Goal: Task Accomplishment & Management: Manage account settings

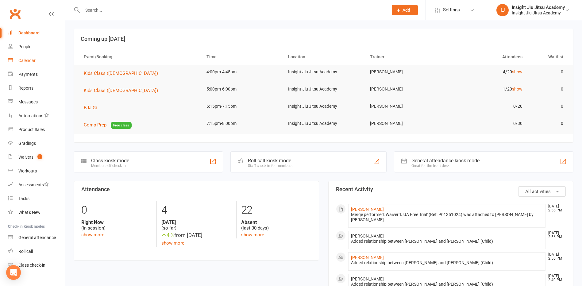
click at [25, 62] on div "Calendar" at bounding box center [26, 60] width 17 height 5
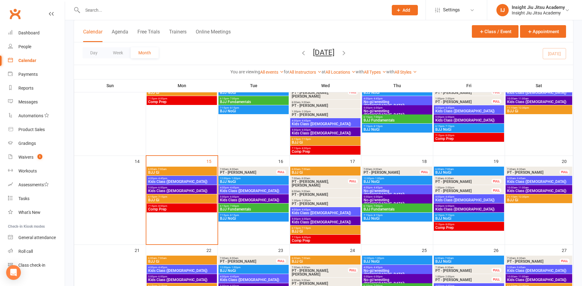
scroll to position [153, 0]
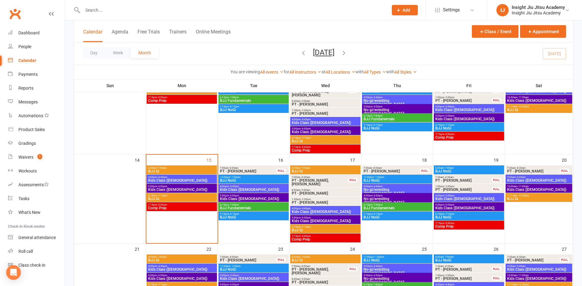
click at [178, 179] on span "Kids Class ([DEMOGRAPHIC_DATA])" at bounding box center [182, 180] width 68 height 4
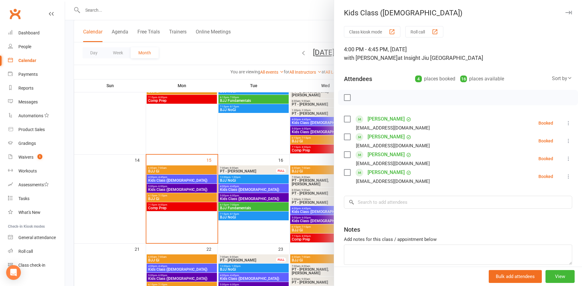
click at [142, 140] on div at bounding box center [323, 143] width 517 height 286
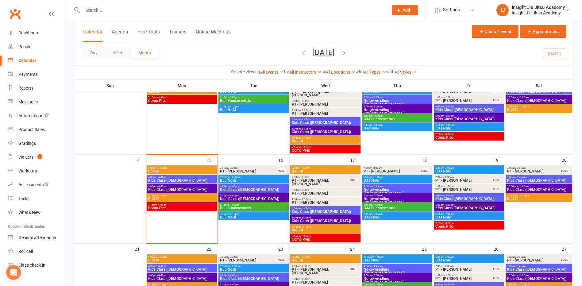
click at [249, 179] on span "BJJ NoGi" at bounding box center [254, 180] width 68 height 4
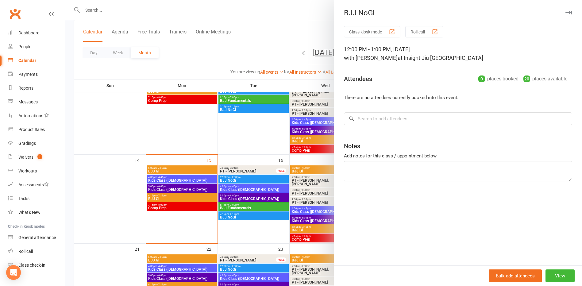
click at [265, 190] on div at bounding box center [323, 143] width 517 height 286
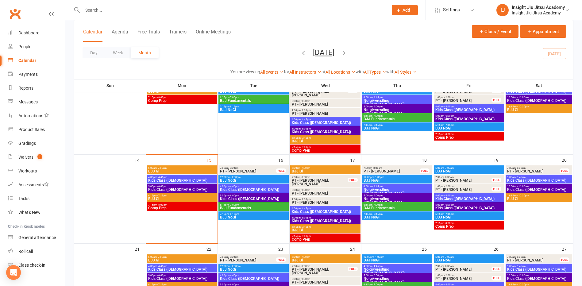
click at [237, 188] on span "Kids Class (4-8yo)" at bounding box center [254, 190] width 68 height 4
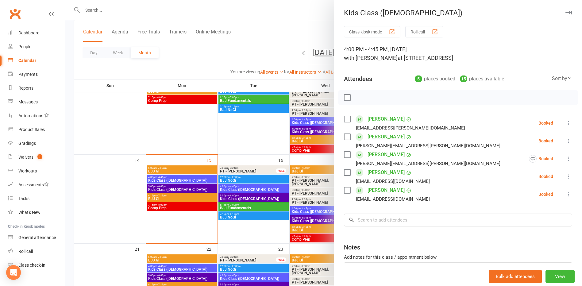
click at [95, 144] on div at bounding box center [323, 143] width 517 height 286
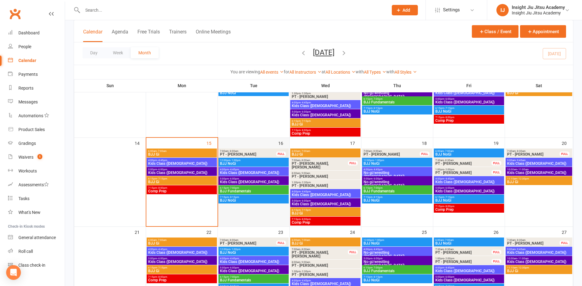
scroll to position [184, 0]
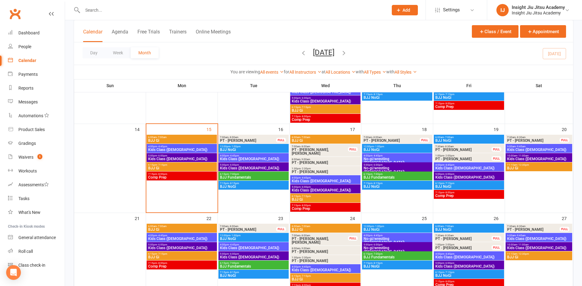
click at [264, 237] on span "BJJ NoGi" at bounding box center [254, 239] width 68 height 4
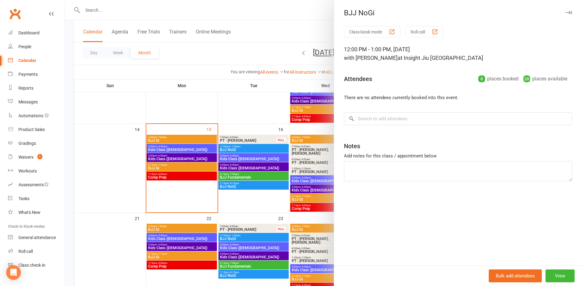
click at [108, 190] on div at bounding box center [323, 143] width 517 height 286
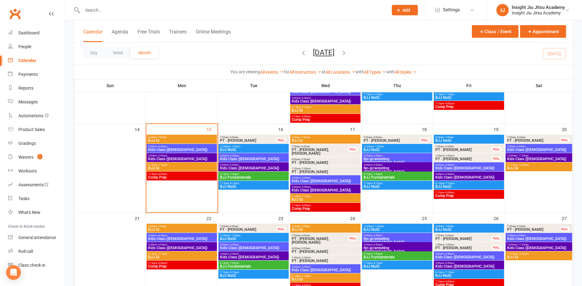
click at [235, 158] on span "Kids Class (4-8yo)" at bounding box center [254, 159] width 68 height 4
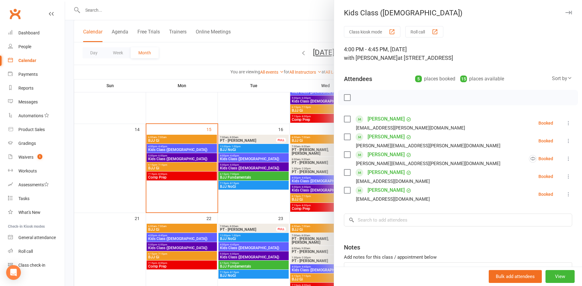
click at [238, 164] on div at bounding box center [323, 143] width 517 height 286
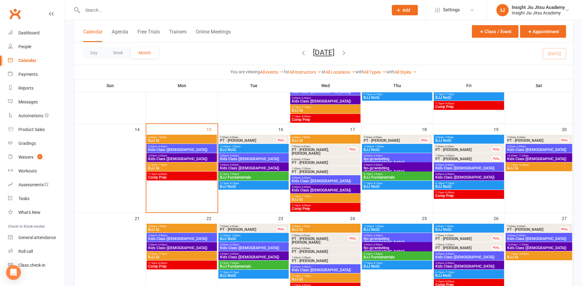
click at [237, 168] on span "Kids Class (9-13yo)" at bounding box center [254, 168] width 68 height 4
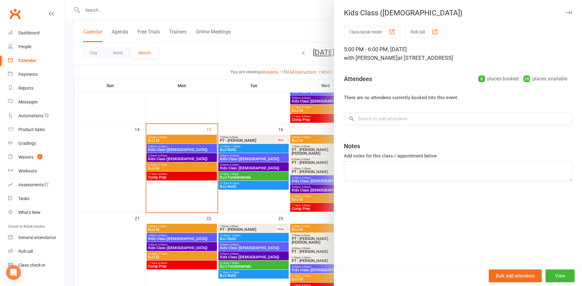
click at [258, 204] on div at bounding box center [323, 143] width 517 height 286
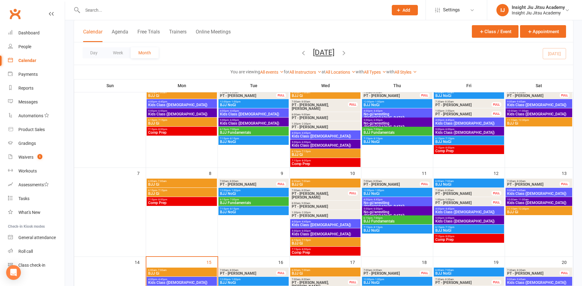
scroll to position [61, 0]
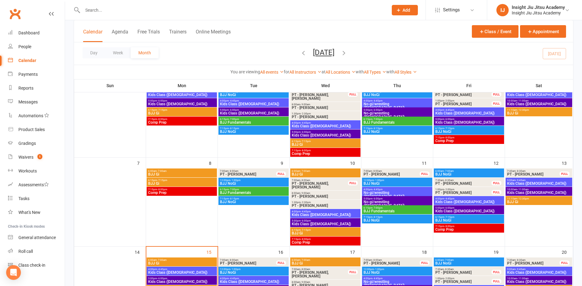
click at [317, 214] on span "Kids Class (4-8yo)" at bounding box center [325, 215] width 68 height 4
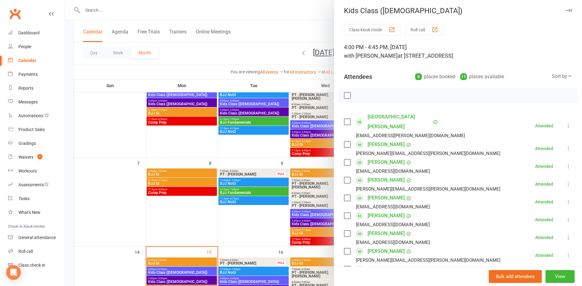
scroll to position [0, 0]
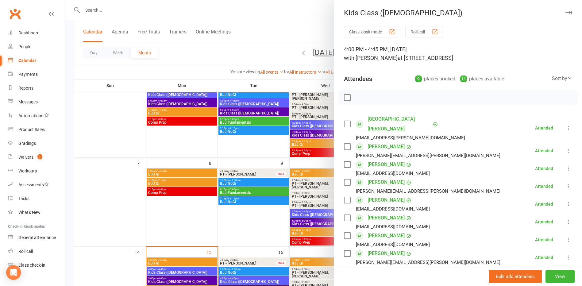
click at [241, 142] on div at bounding box center [323, 143] width 517 height 286
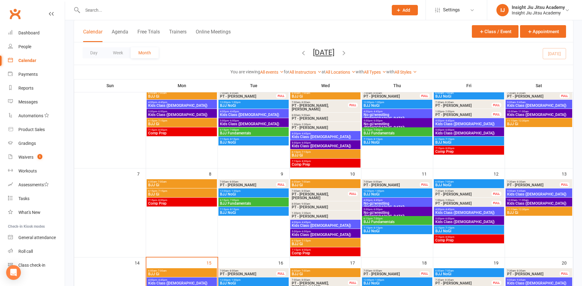
scroll to position [61, 0]
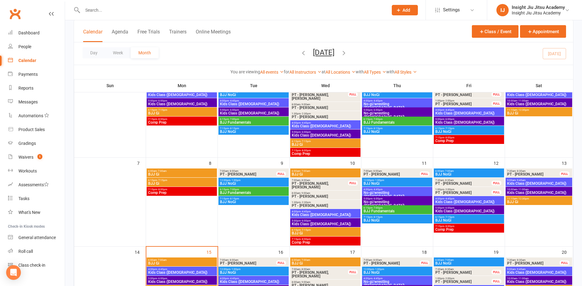
click at [524, 182] on span "Kids Class (4-8yo)" at bounding box center [539, 184] width 64 height 4
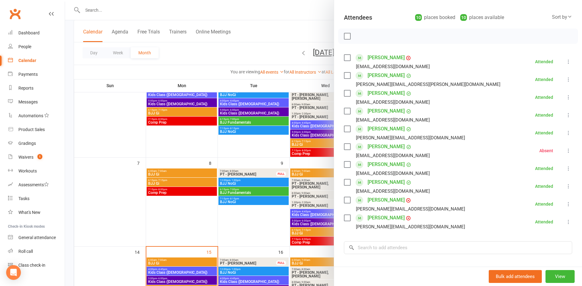
click at [109, 168] on div at bounding box center [323, 143] width 517 height 286
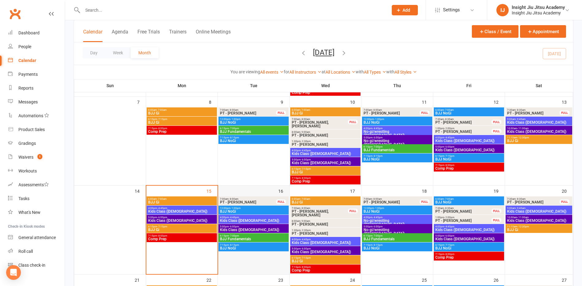
scroll to position [123, 0]
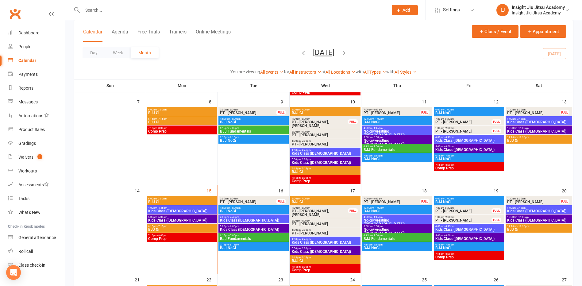
click at [454, 141] on span "Kids Class (4-8yo)" at bounding box center [469, 141] width 68 height 4
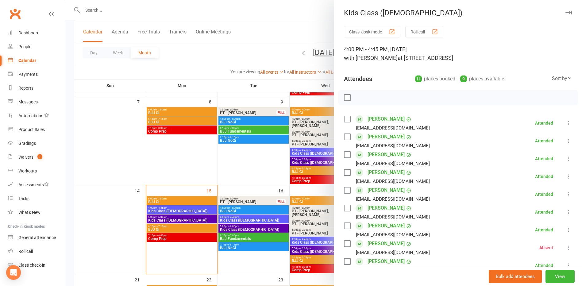
click at [217, 162] on div at bounding box center [323, 143] width 517 height 286
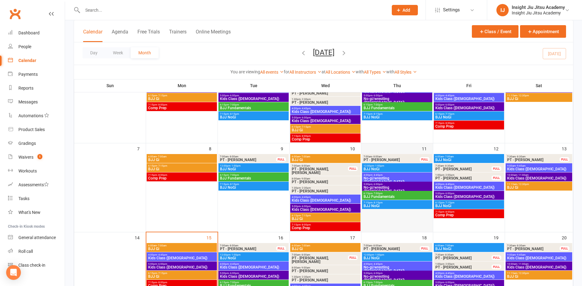
scroll to position [61, 0]
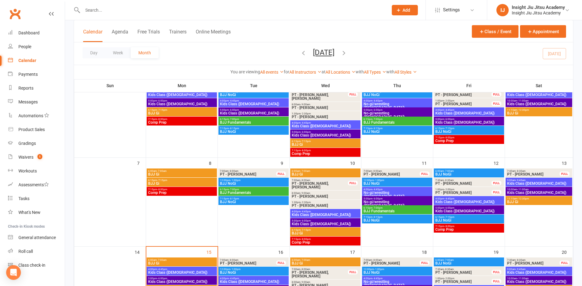
click at [305, 126] on span "Kids Class (4-8yo)" at bounding box center [325, 126] width 68 height 4
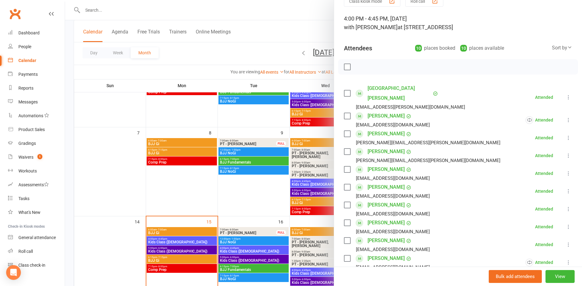
scroll to position [92, 0]
click at [202, 194] on div at bounding box center [323, 143] width 517 height 286
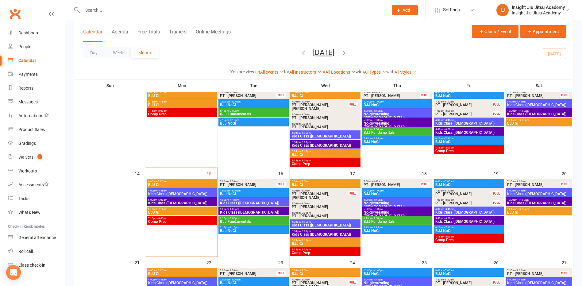
scroll to position [153, 0]
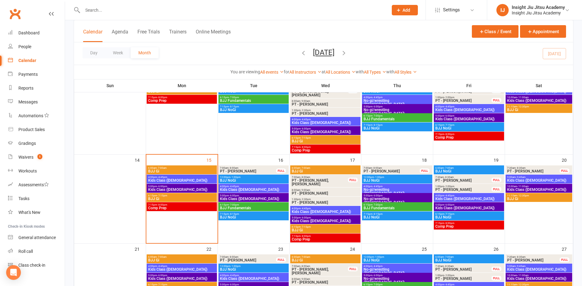
click at [307, 210] on span "Kids Class (4-8yo)" at bounding box center [325, 212] width 68 height 4
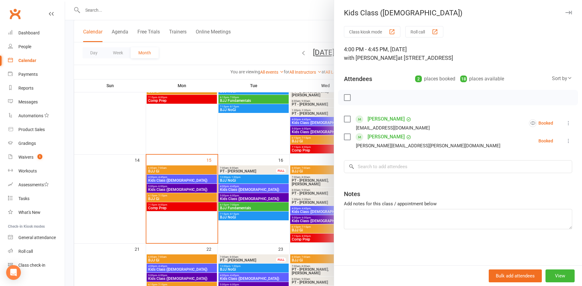
click at [230, 144] on div at bounding box center [323, 143] width 517 height 286
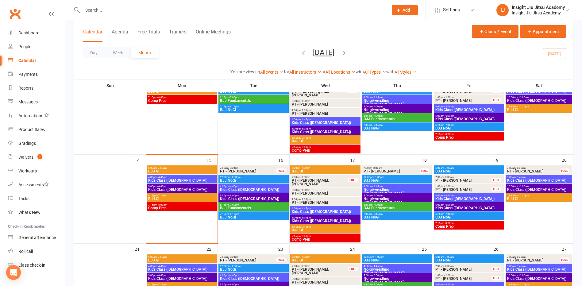
click at [235, 189] on span "Kids Class (4-8yo)" at bounding box center [254, 190] width 68 height 4
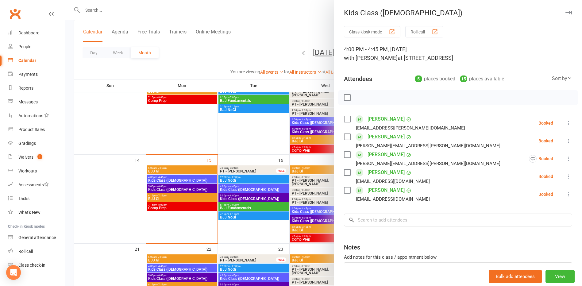
click at [305, 212] on div at bounding box center [323, 143] width 517 height 286
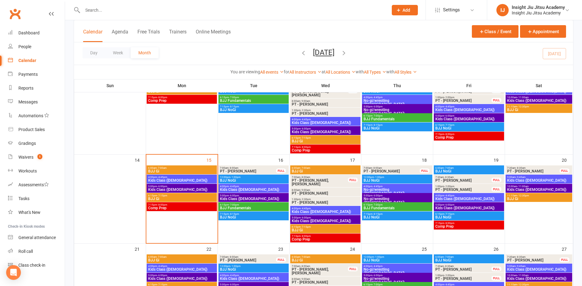
click at [311, 210] on span "Kids Class (4-8yo)" at bounding box center [325, 212] width 68 height 4
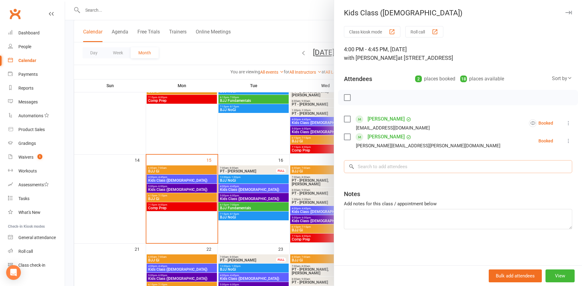
click at [383, 163] on input "search" at bounding box center [458, 166] width 228 height 13
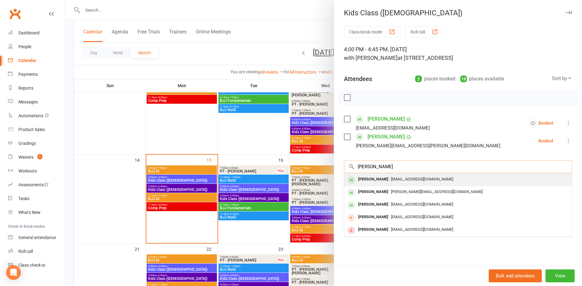
type input "max keen"
click at [370, 179] on div "Max Keen" at bounding box center [372, 179] width 35 height 9
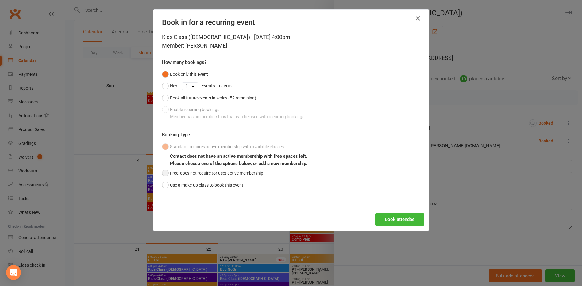
click at [162, 173] on button "Free: does not require (or use) active membership" at bounding box center [212, 173] width 101 height 12
click at [162, 187] on button "Use a make-up class to book this event" at bounding box center [202, 185] width 81 height 12
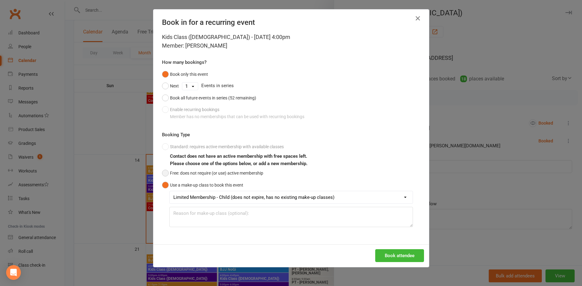
click at [163, 173] on button "Free: does not require (or use) active membership" at bounding box center [212, 173] width 101 height 12
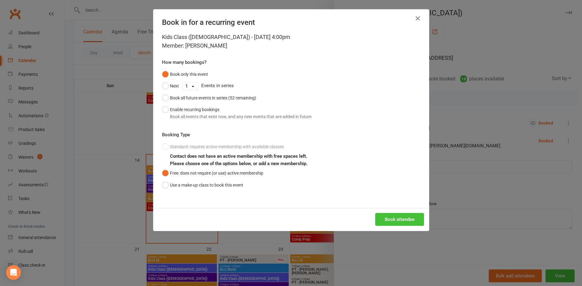
click at [383, 220] on button "Book attendee" at bounding box center [399, 219] width 49 height 13
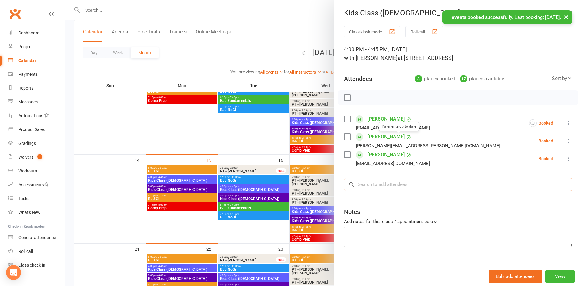
click at [394, 183] on input "search" at bounding box center [458, 184] width 228 height 13
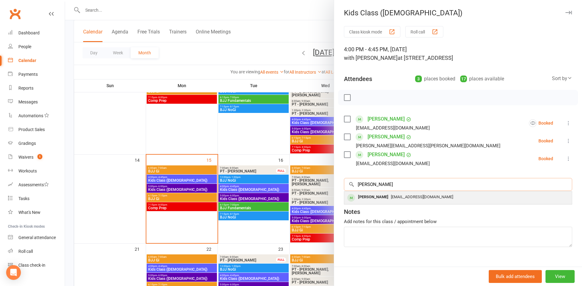
type input "andy"
click at [364, 199] on div "Andy Keen" at bounding box center [372, 197] width 35 height 9
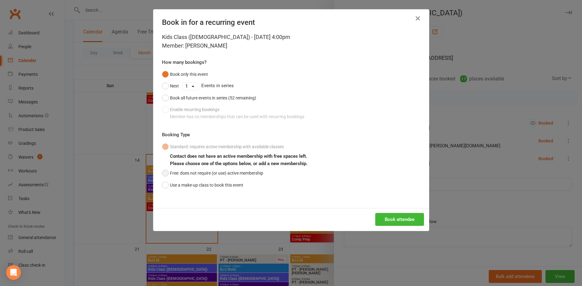
click at [163, 173] on button "Free: does not require (or use) active membership" at bounding box center [212, 173] width 101 height 12
click at [381, 219] on button "Book attendee" at bounding box center [399, 219] width 49 height 13
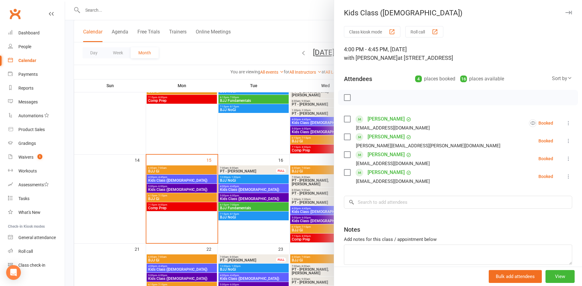
click at [193, 180] on div at bounding box center [323, 143] width 517 height 286
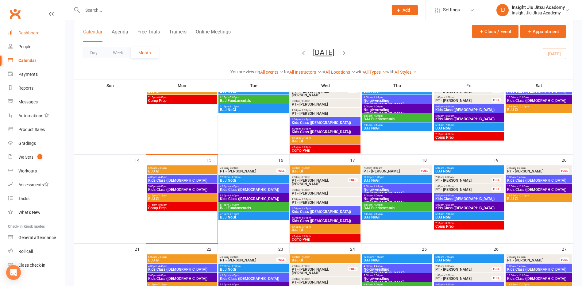
click at [28, 30] on link "Dashboard" at bounding box center [36, 33] width 57 height 14
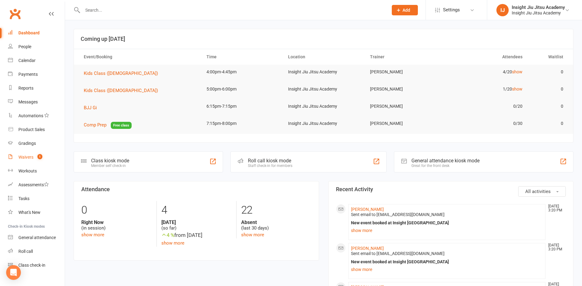
click at [28, 157] on div "Waivers" at bounding box center [25, 157] width 15 height 5
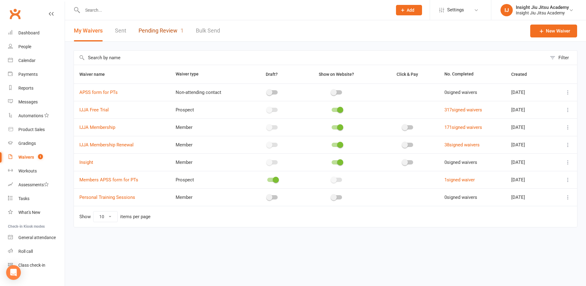
click at [167, 26] on link "Pending Review 1" at bounding box center [161, 30] width 45 height 21
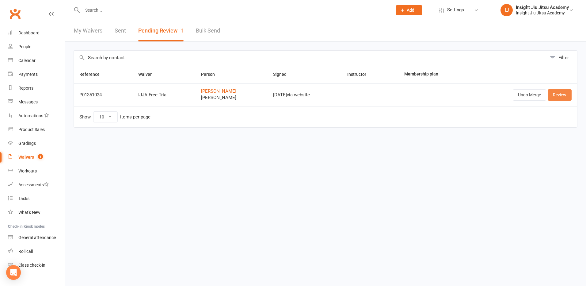
click at [559, 92] on link "Review" at bounding box center [560, 94] width 24 height 11
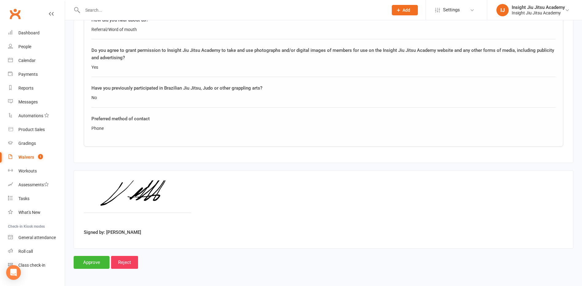
scroll to position [698, 0]
click at [84, 263] on input "Approve" at bounding box center [92, 261] width 36 height 13
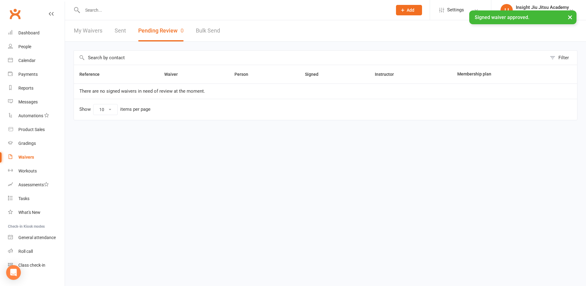
click at [91, 9] on input "text" at bounding box center [235, 10] width 308 height 9
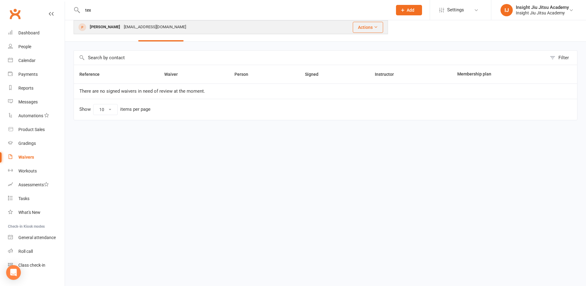
type input "tex"
click at [104, 29] on div "Tex Wilkinson" at bounding box center [105, 27] width 34 height 9
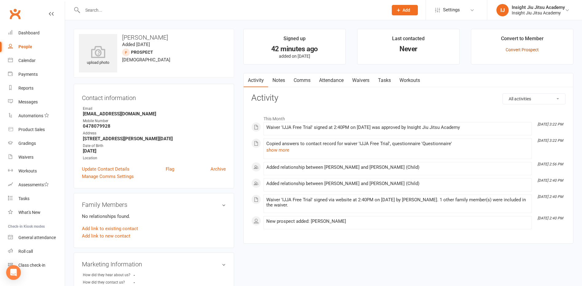
click at [514, 48] on link "Convert Prospect" at bounding box center [521, 49] width 33 height 5
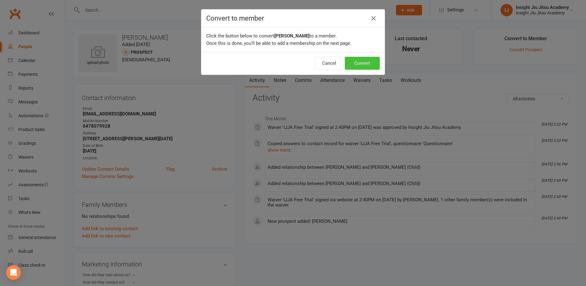
click at [359, 63] on button "Convert" at bounding box center [362, 63] width 35 height 13
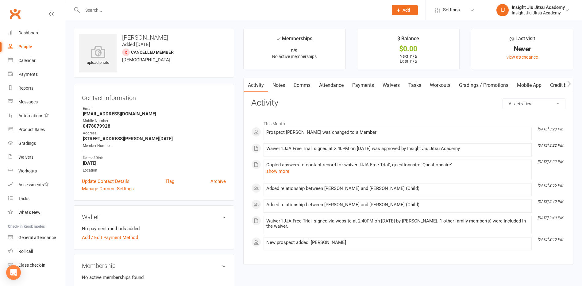
click at [108, 15] on div at bounding box center [229, 10] width 310 height 20
click at [108, 11] on input "text" at bounding box center [232, 10] width 303 height 9
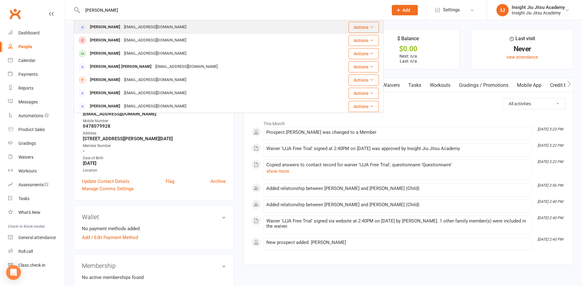
type input "wilkin"
click at [108, 26] on div "Vintaea Wilkinson" at bounding box center [105, 27] width 34 height 9
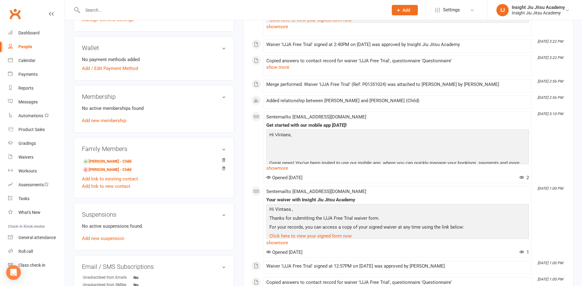
scroll to position [153, 0]
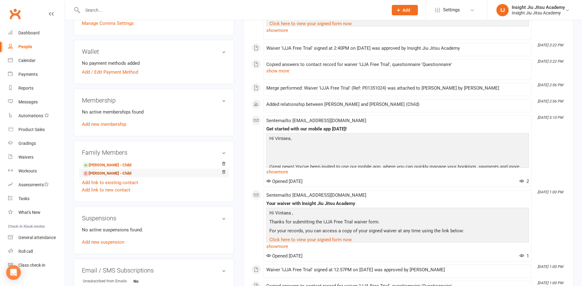
click at [106, 174] on link "Tex Wilkinson - Child" at bounding box center [107, 173] width 48 height 6
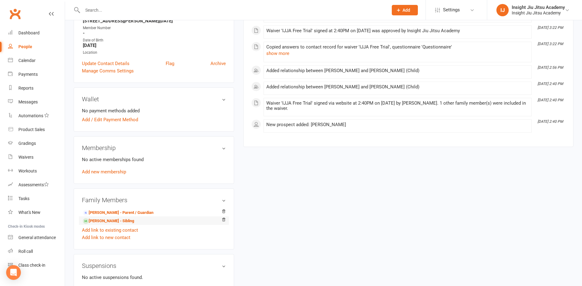
scroll to position [153, 0]
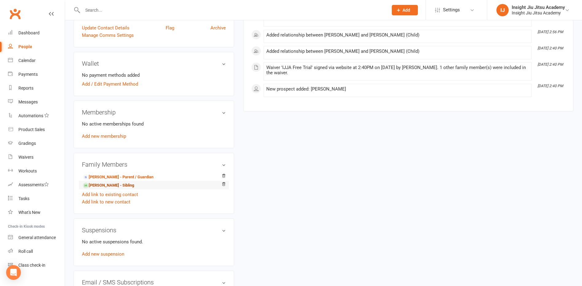
click at [100, 185] on link "Tommy Wilkinson - Sibling" at bounding box center [108, 185] width 51 height 6
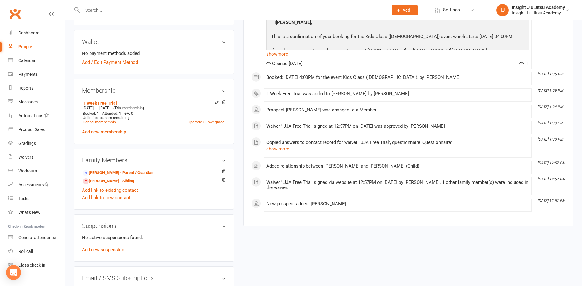
scroll to position [184, 0]
click at [110, 181] on link "Tex Wilkinson - Sibling" at bounding box center [108, 181] width 51 height 6
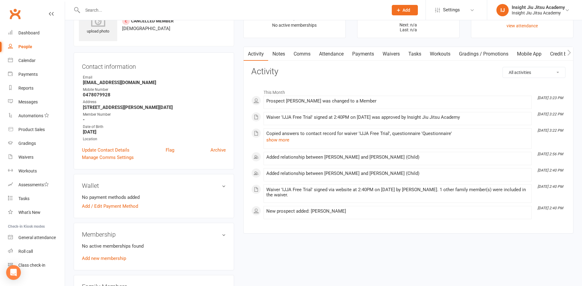
scroll to position [92, 0]
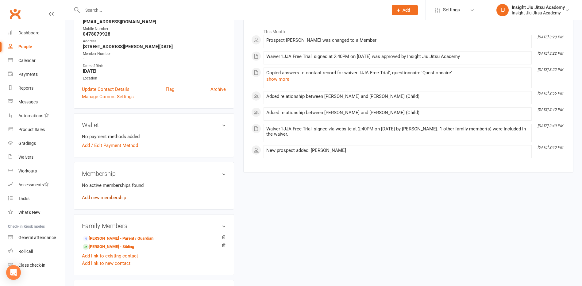
click at [112, 198] on link "Add new membership" at bounding box center [104, 198] width 44 height 6
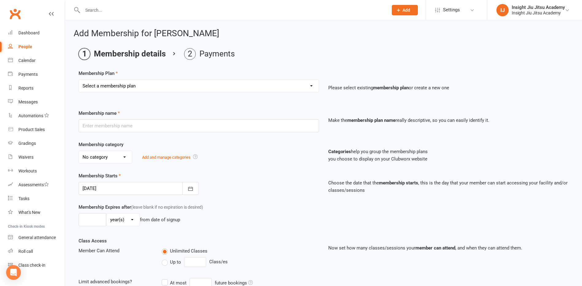
click at [132, 85] on select "Select a membership plan Create new Membership Plan 1 Month Free Trial Unlimite…" at bounding box center [199, 86] width 240 height 12
select select "24"
click at [79, 80] on select "Select a membership plan Create new Membership Plan 1 Month Free Trial Unlimite…" at bounding box center [199, 86] width 240 height 12
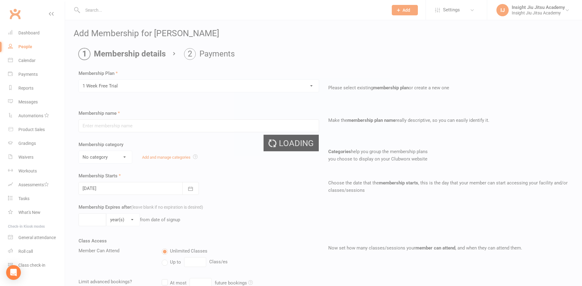
type input "1 Week Free Trial"
type input "8"
select select "0"
type input "1"
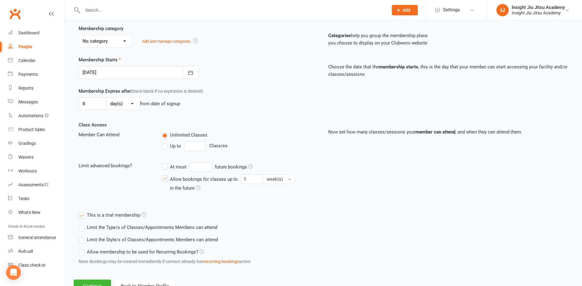
scroll to position [140, 0]
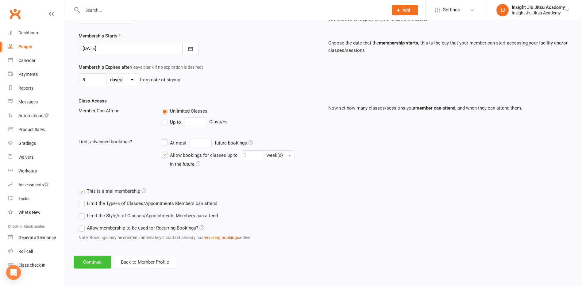
click at [94, 262] on button "Continue" at bounding box center [92, 261] width 37 height 13
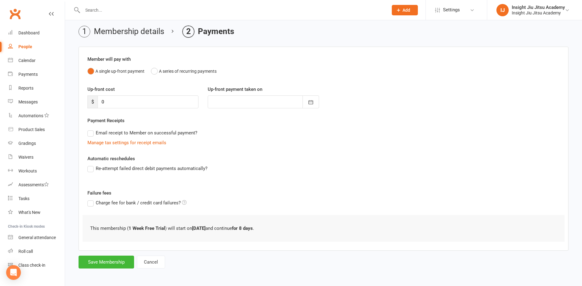
scroll to position [24, 0]
click at [111, 262] on button "Save Membership" at bounding box center [107, 260] width 56 height 13
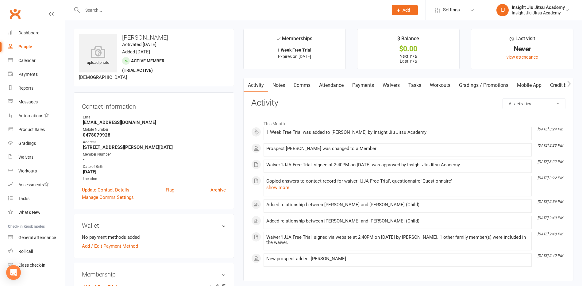
click at [301, 85] on link "Comms" at bounding box center [301, 85] width 25 height 14
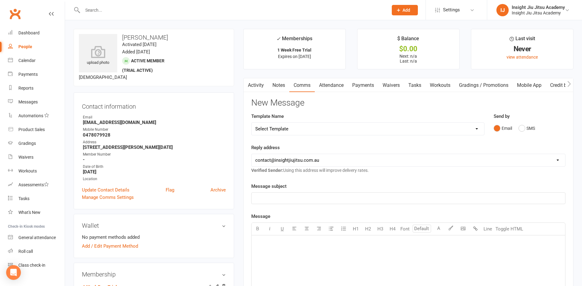
click at [346, 128] on select "Select Template [Email] cancelled members adults [Email] Club Closure Notice [E…" at bounding box center [367, 129] width 232 height 12
select select "32"
click at [251, 123] on select "Select Template [Email] cancelled members adults [Email] Club Closure Notice [E…" at bounding box center [367, 129] width 232 height 12
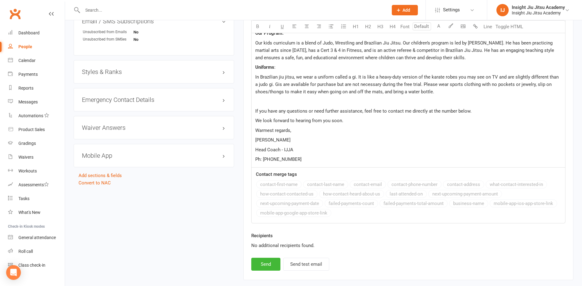
scroll to position [460, 0]
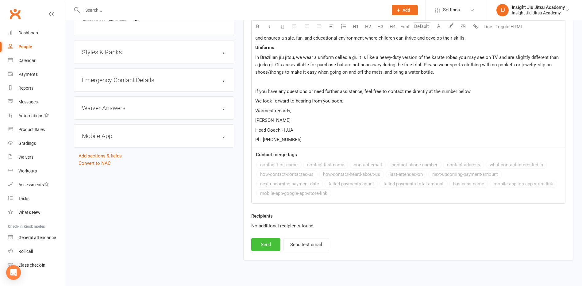
click at [268, 244] on button "Send" at bounding box center [265, 244] width 29 height 13
select select
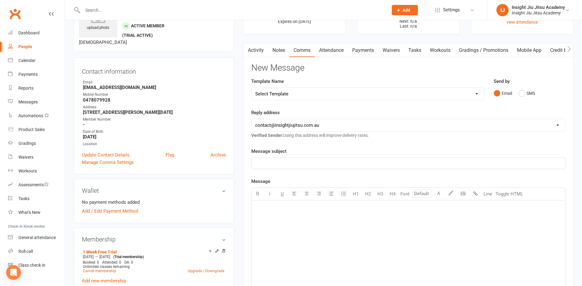
scroll to position [0, 0]
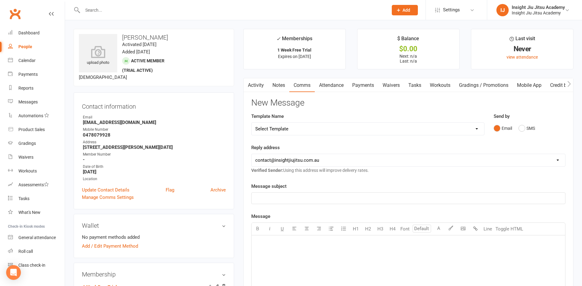
click at [252, 87] on link "Activity" at bounding box center [256, 85] width 25 height 14
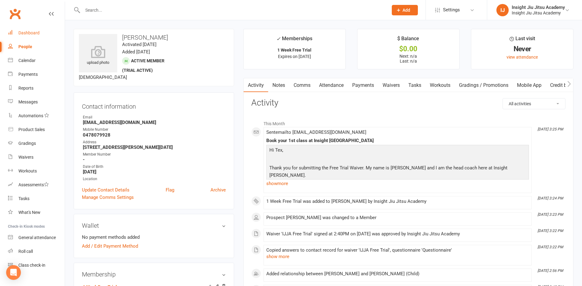
click at [29, 36] on link "Dashboard" at bounding box center [36, 33] width 57 height 14
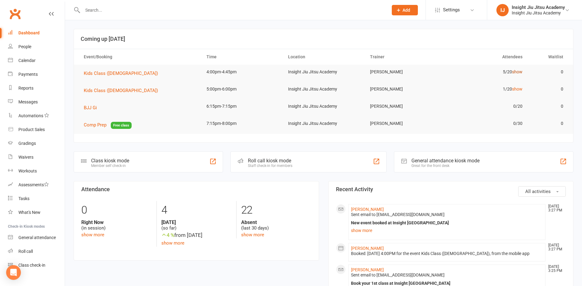
click at [520, 71] on link "show" at bounding box center [517, 71] width 10 height 5
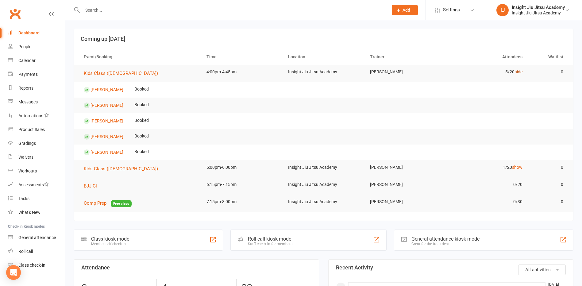
click at [516, 72] on link "hide" at bounding box center [518, 71] width 8 height 5
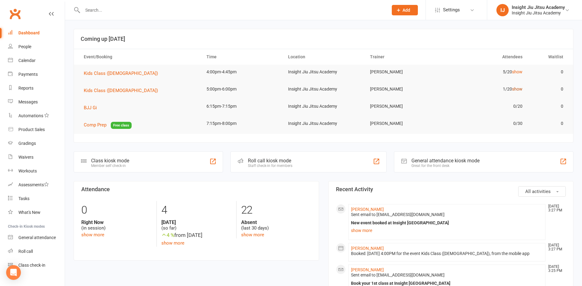
click at [517, 90] on link "show" at bounding box center [517, 88] width 10 height 5
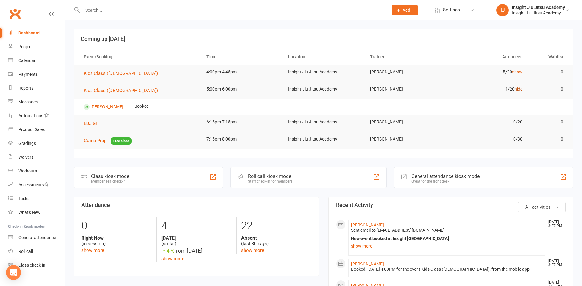
click at [518, 89] on link "hide" at bounding box center [518, 88] width 8 height 5
